Goal: Task Accomplishment & Management: Complete application form

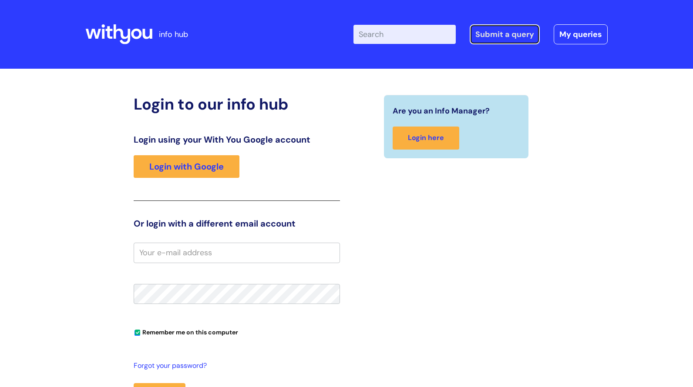
click at [509, 36] on link "Submit a query" at bounding box center [505, 34] width 70 height 20
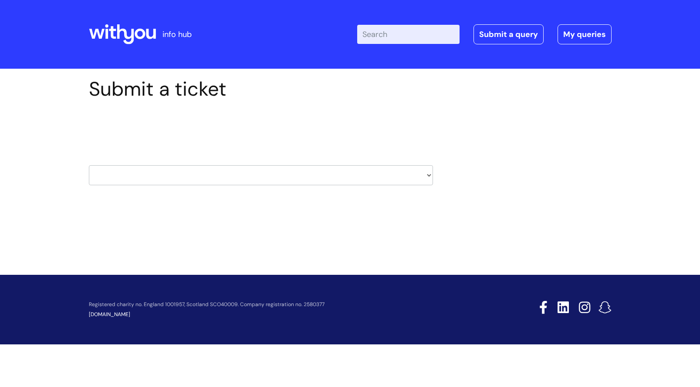
click at [382, 170] on select "HR / People IT and Support Clinical Drug Alerts Finance Accounts Data Support T…" at bounding box center [261, 175] width 344 height 20
select select "finance_accounts"
click at [89, 165] on select "HR / People IT and Support Clinical Drug Alerts Finance Accounts Data Support T…" at bounding box center [261, 175] width 344 height 20
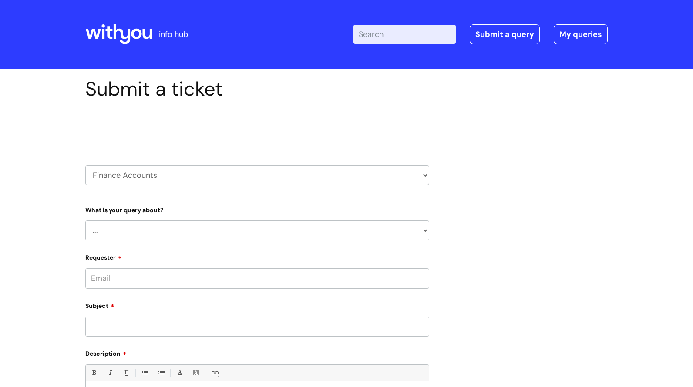
click at [175, 228] on select "... Finance Systems Finance Requests (inc. Expenses) Invoices Research" at bounding box center [257, 231] width 344 height 20
click at [85, 221] on select "... Finance Systems Finance Requests (inc. Expenses) Invoices Research" at bounding box center [257, 231] width 344 height 20
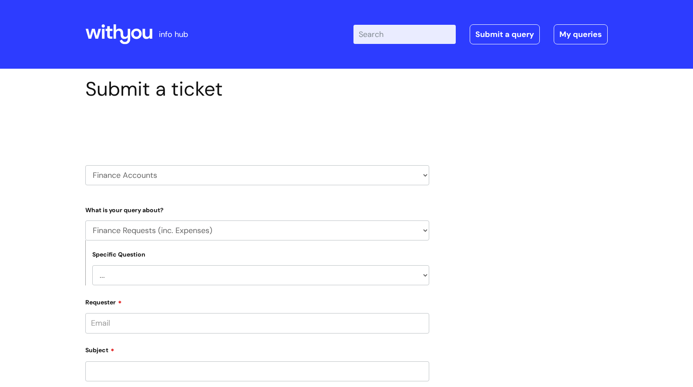
click at [147, 231] on select "... Finance Systems Finance Requests (inc. Expenses) Invoices Research" at bounding box center [257, 231] width 344 height 20
select select "Finance Systems"
click at [85, 221] on select "... Finance Systems Finance Requests (inc. Expenses) Invoices Research" at bounding box center [257, 231] width 344 height 20
click at [180, 279] on select "... Concur + Basware Exchequer" at bounding box center [260, 276] width 337 height 20
select select "Concur + Basware"
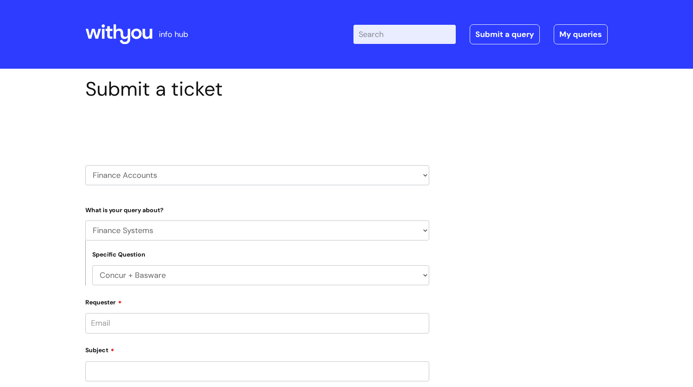
click at [92, 266] on select "... Concur + Basware Exchequer" at bounding box center [260, 276] width 337 height 20
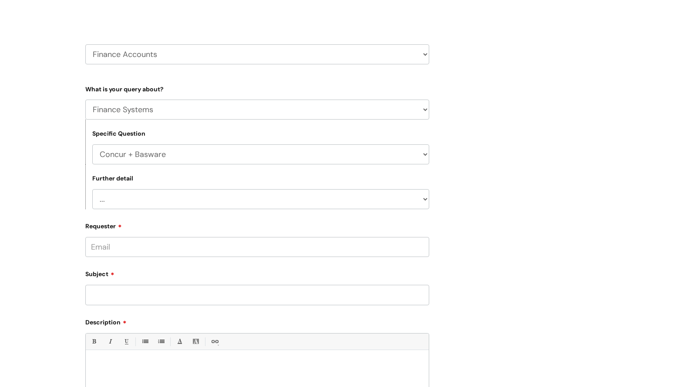
scroll to position [131, 0]
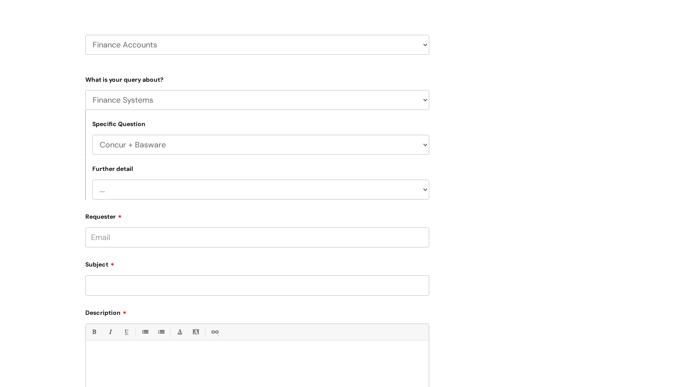
click at [141, 190] on select "... Access/Login issues Approval flow updates/issues New Suppliers + Job Codes …" at bounding box center [260, 190] width 337 height 20
select select "Approval flow updates/issues"
click at [92, 180] on select "... Access/Login issues Approval flow updates/issues New Suppliers + Job Codes …" at bounding box center [260, 190] width 337 height 20
click at [132, 239] on input "Requester" at bounding box center [257, 238] width 344 height 20
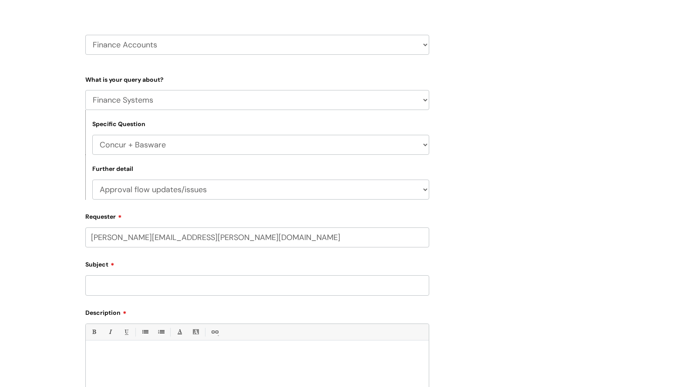
type input "ruth.mackay@wearewithyou.org.uk"
click at [199, 284] on input "Subject" at bounding box center [257, 288] width 344 height 20
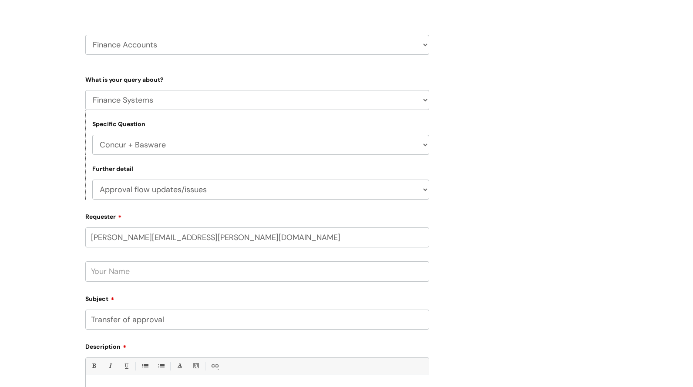
type input "Transfer of approval"
click at [182, 271] on input "text" at bounding box center [257, 272] width 344 height 20
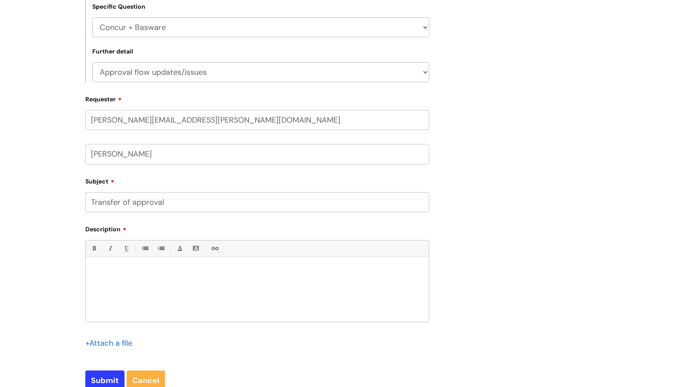
scroll to position [261, 0]
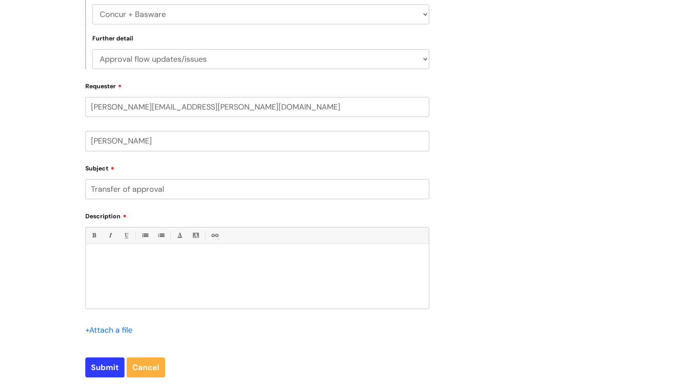
type input "Ruth Mackay"
click at [172, 195] on input "Transfer of approval" at bounding box center [257, 189] width 344 height 20
type input "Transfer of approval flow"
click at [219, 267] on div at bounding box center [257, 279] width 343 height 60
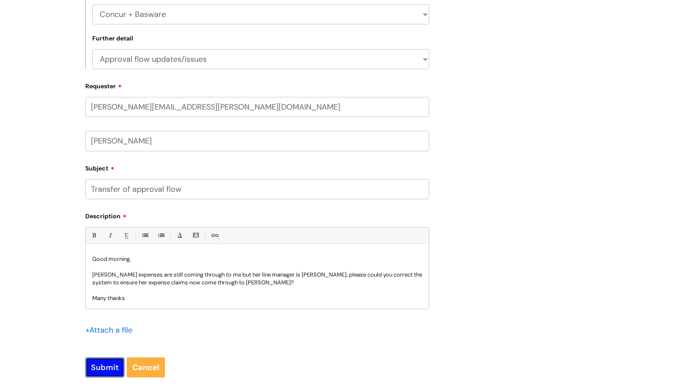
click at [105, 364] on input "Submit" at bounding box center [104, 368] width 39 height 20
type input "Please Wait..."
